Goal: Complete application form: Complete application form

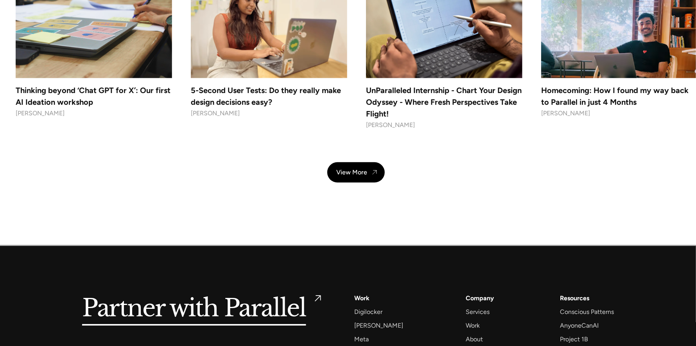
scroll to position [7799, 0]
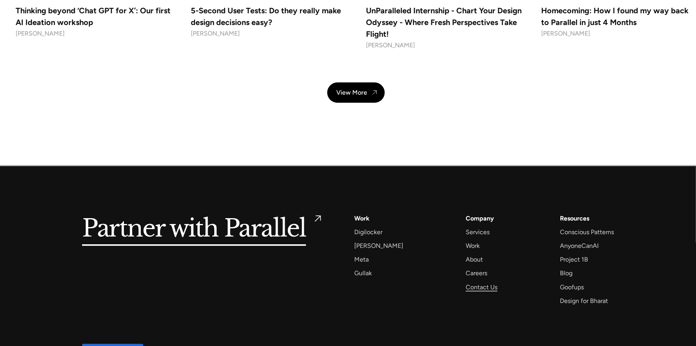
click at [465, 282] on div "Contact Us" at bounding box center [481, 287] width 32 height 11
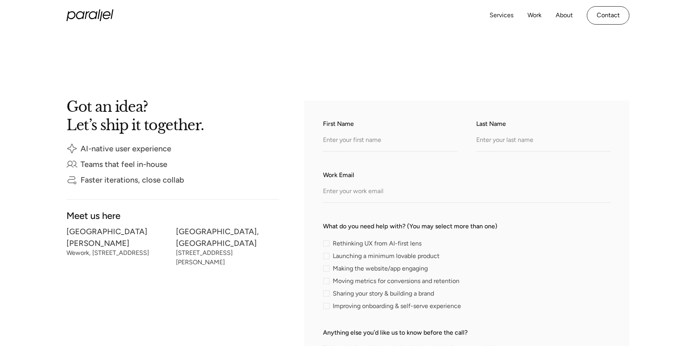
scroll to position [117, 0]
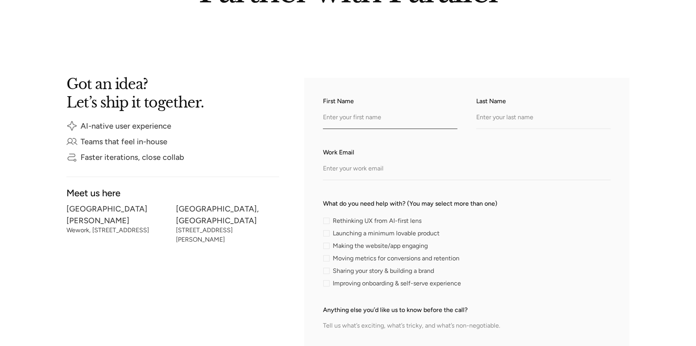
click at [350, 122] on input "First Name" at bounding box center [390, 117] width 134 height 21
type input "Emma"
click at [476, 120] on input "Last Name" at bounding box center [543, 117] width 134 height 21
type input "Mooreq"
click at [387, 170] on input "Work Email" at bounding box center [467, 169] width 288 height 21
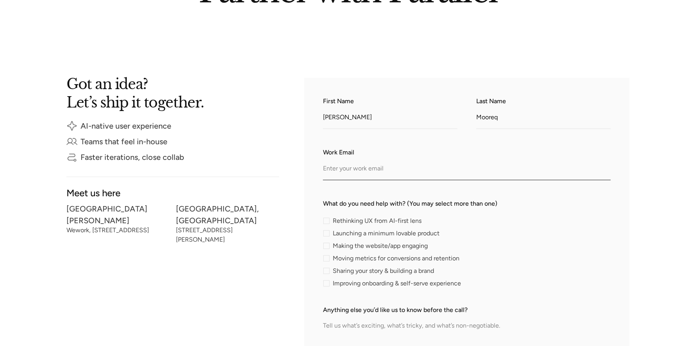
click at [387, 170] on input "Work Email" at bounding box center [467, 169] width 288 height 21
paste input "emma.mooreq@brandingdynasty.com"
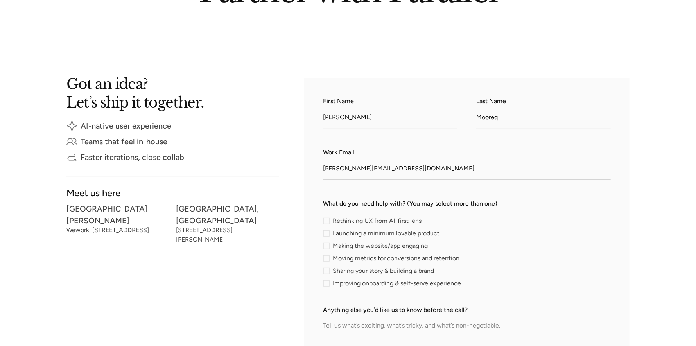
type input "emma.mooreq@brandingdynasty.com"
click at [376, 282] on span "Improving onboarding & self-serve experience" at bounding box center [397, 283] width 128 height 5
click at [328, 282] on input "Improving onboarding & self-serve experience" at bounding box center [325, 283] width 5 height 5
checkbox input "true"
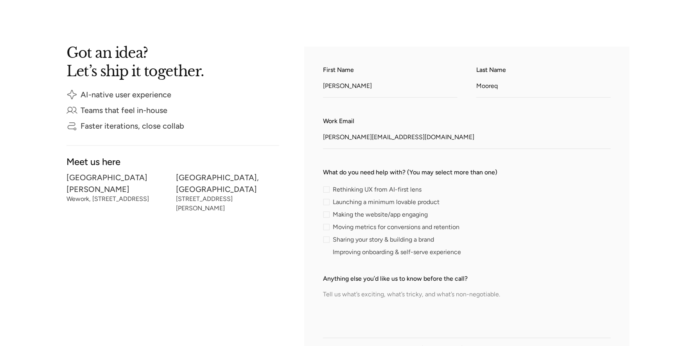
scroll to position [195, 0]
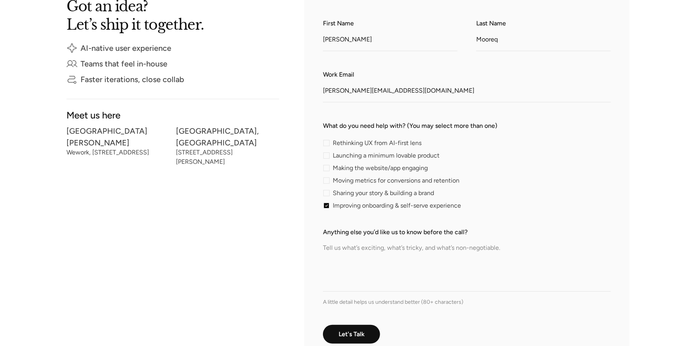
click at [346, 166] on span "Making the website/app engaging" at bounding box center [380, 168] width 95 height 5
click at [328, 165] on input "Making the website/app engaging" at bounding box center [325, 167] width 5 height 5
checkbox input "true"
click at [322, 206] on div "First Name Emma Last Name Mooreq Work Email emma.mooreq@brandingdynasty.com Wha…" at bounding box center [466, 190] width 325 height 381
click at [350, 270] on textarea "Anything else you’d like us to know before the call?" at bounding box center [467, 264] width 288 height 55
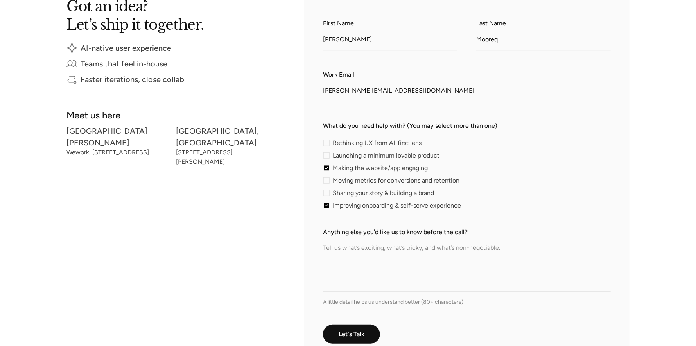
click at [352, 277] on textarea "Anything else you’d like us to know before the call?" at bounding box center [467, 264] width 288 height 55
paste textarea "Hi, Hope you're doing well! I just wanted to ask if you’d be interested in a li…"
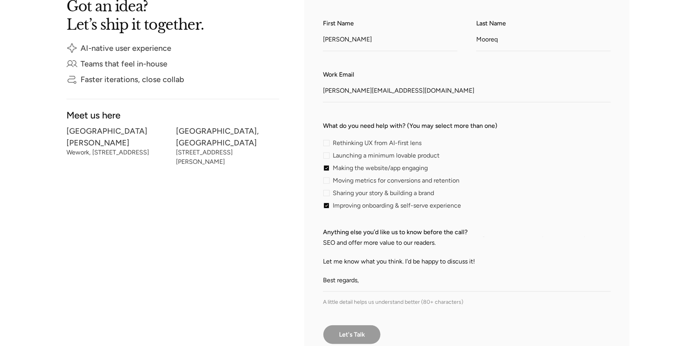
type textarea "Hi, Hope you're doing well! I just wanted to ask if you’d be interested in a li…"
click at [351, 327] on input "Let's Talk" at bounding box center [352, 335] width 58 height 20
type input "Please wait..."
